Goal: Find specific page/section: Find specific page/section

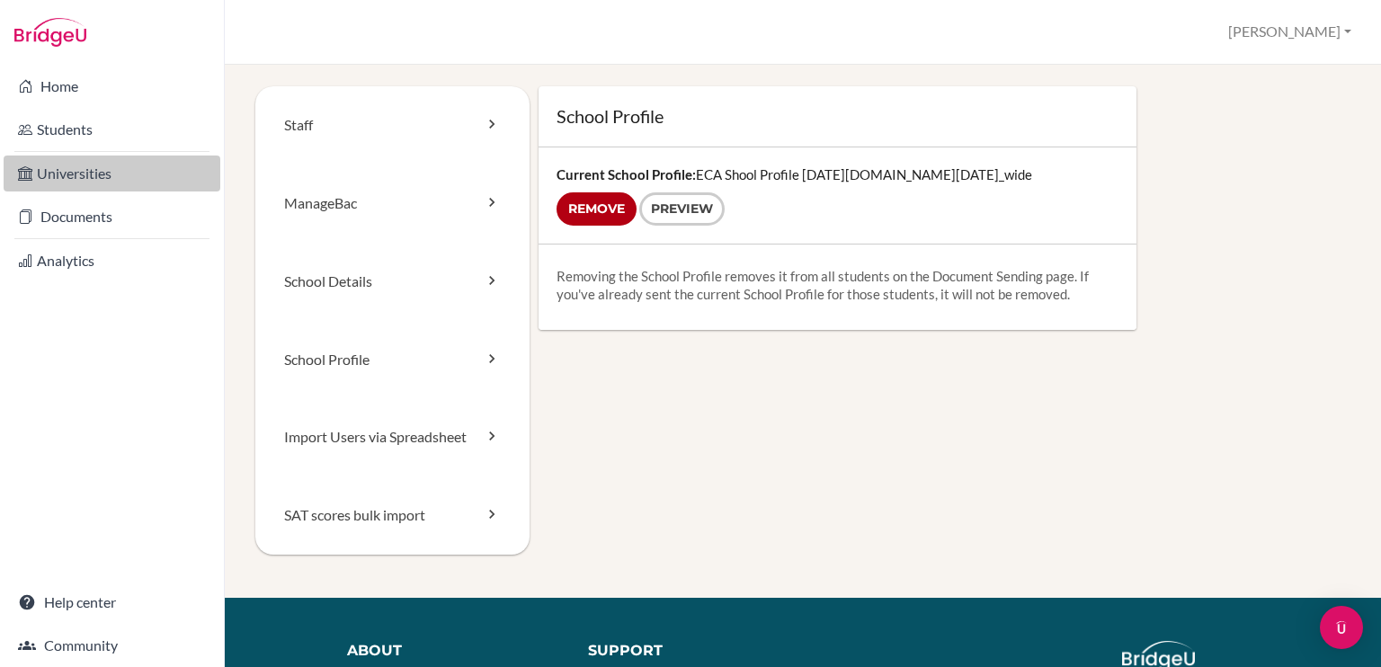
click at [88, 183] on link "Universities" at bounding box center [112, 174] width 217 height 36
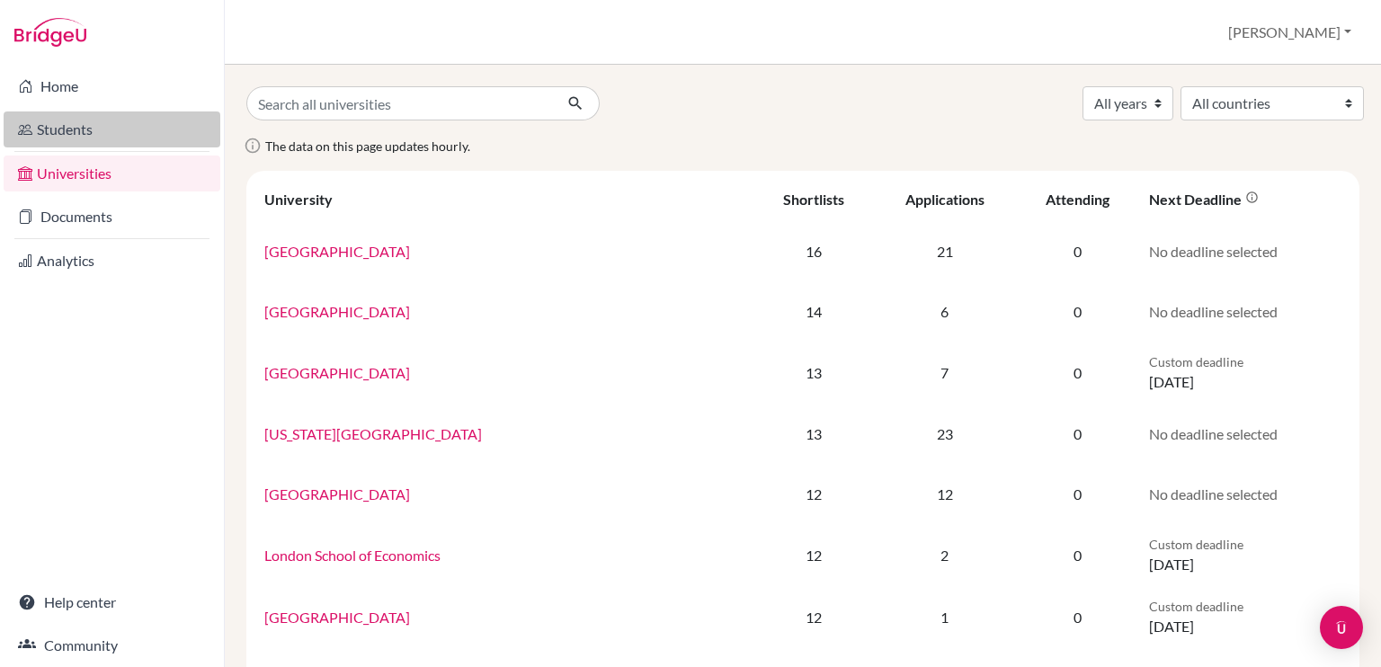
click at [86, 129] on link "Students" at bounding box center [112, 130] width 217 height 36
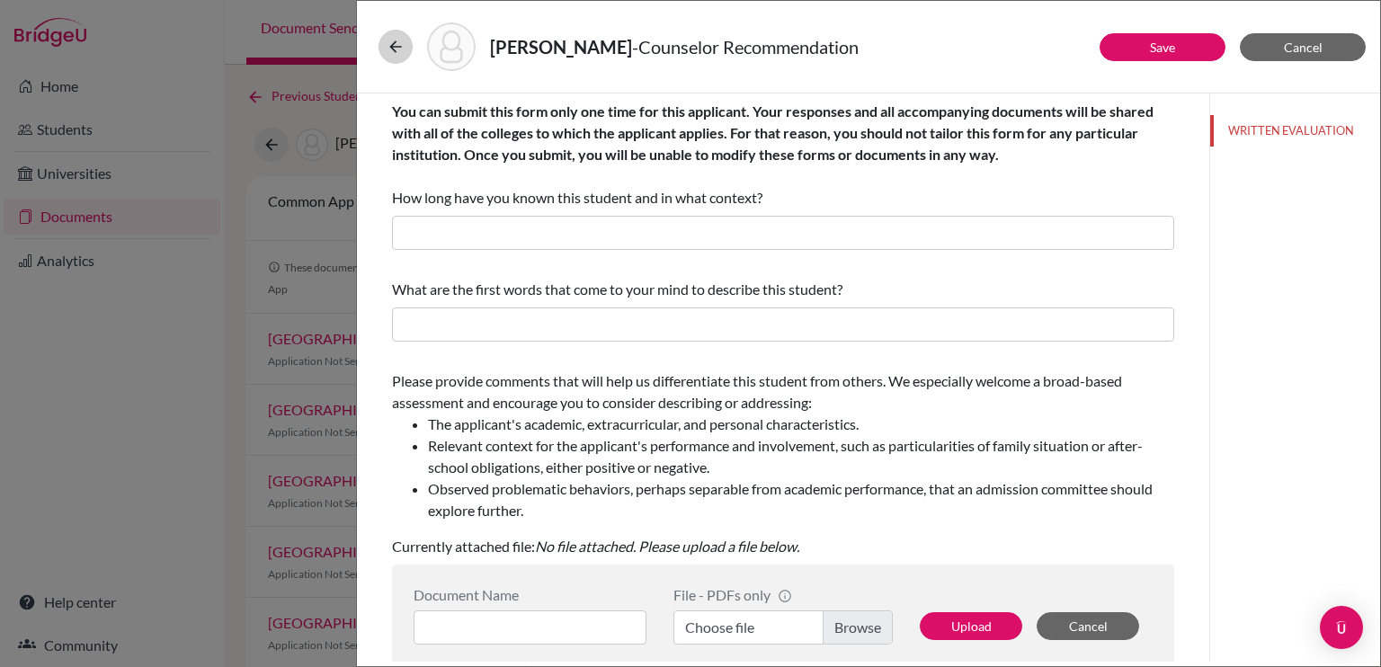
scroll to position [333, 0]
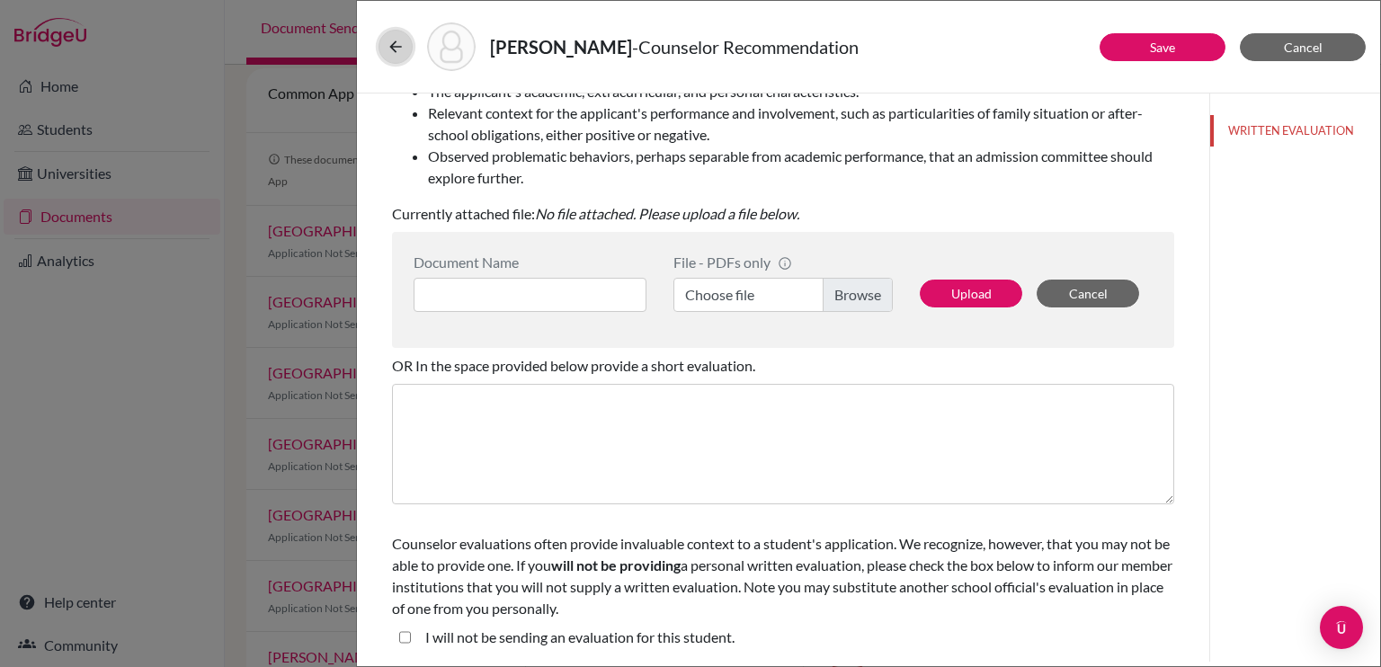
click at [389, 47] on icon at bounding box center [396, 47] width 18 height 18
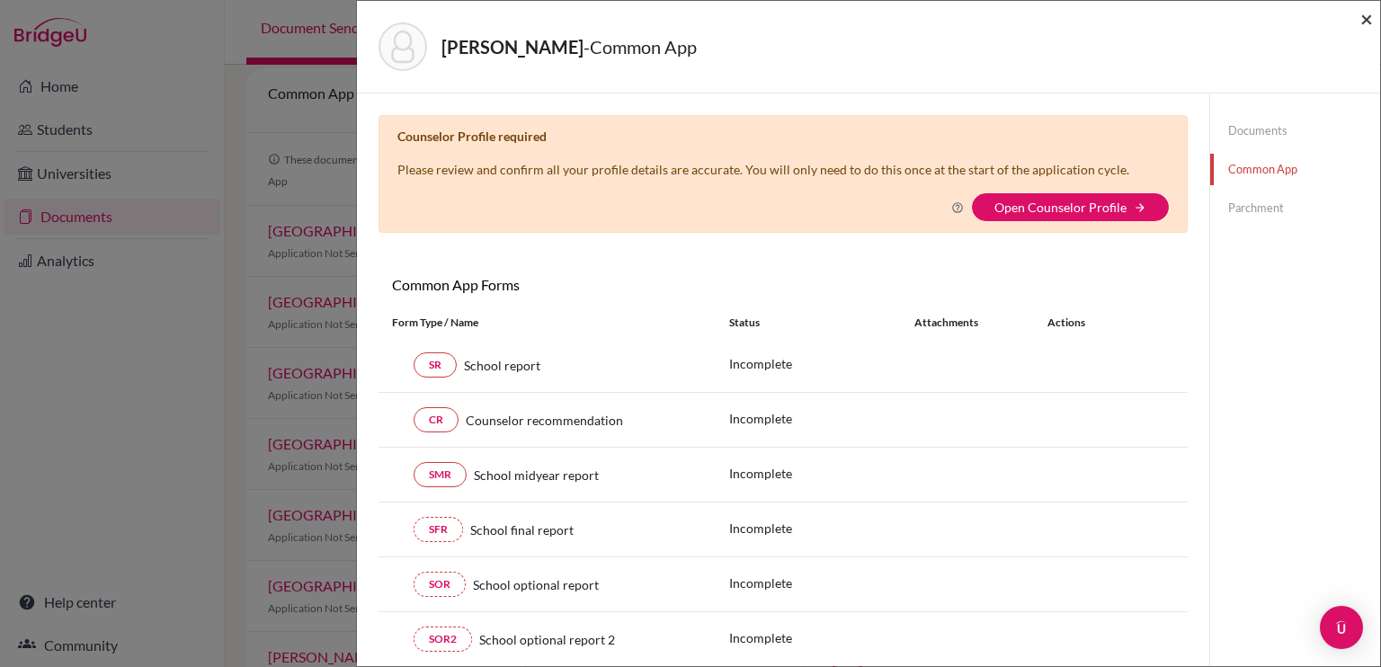
click at [1367, 19] on span "×" at bounding box center [1367, 18] width 13 height 26
